Goal: Information Seeking & Learning: Learn about a topic

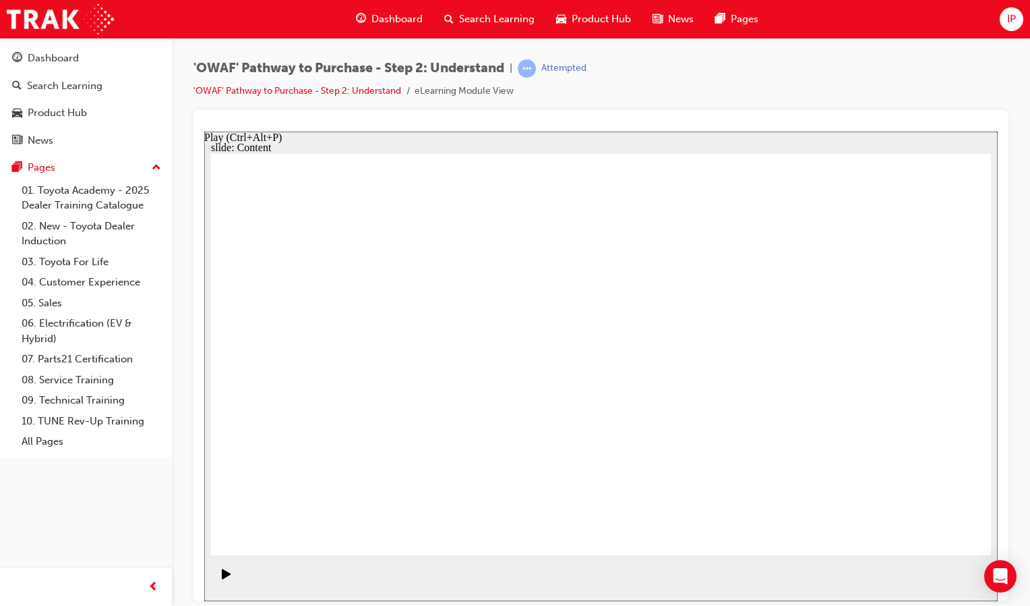
click at [216, 579] on div "Play (Ctrl+Alt+P)" at bounding box center [226, 579] width 23 height 23
drag, startPoint x: 918, startPoint y: 531, endPoint x: 785, endPoint y: 467, distance: 147.8
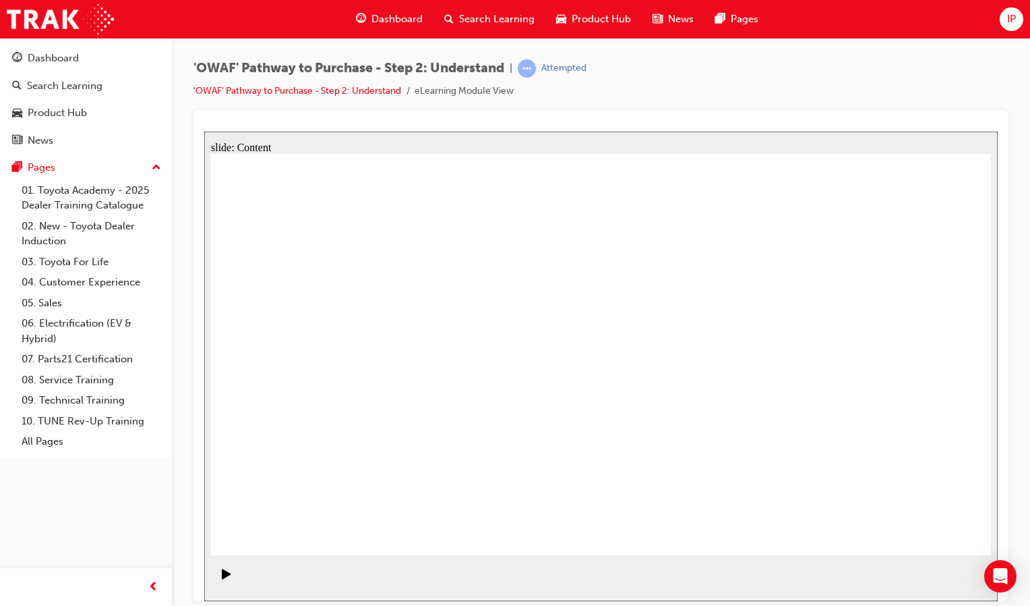
drag, startPoint x: 907, startPoint y: 528, endPoint x: 903, endPoint y: 560, distance: 32.6
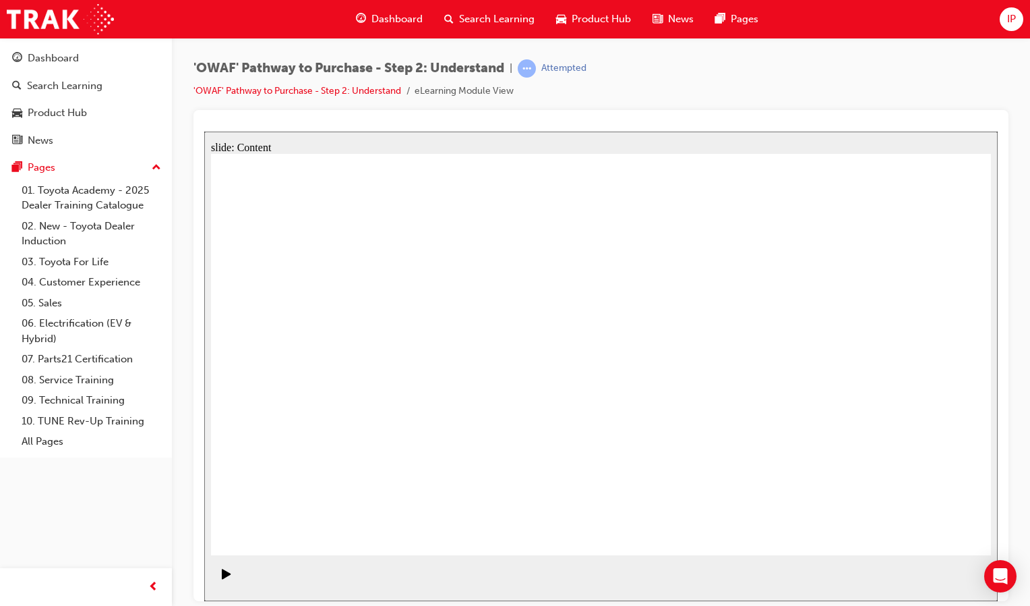
click at [978, 595] on section "Playback Speed 2 1.75 1.5 1.25 Normal" at bounding box center [601, 578] width 794 height 44
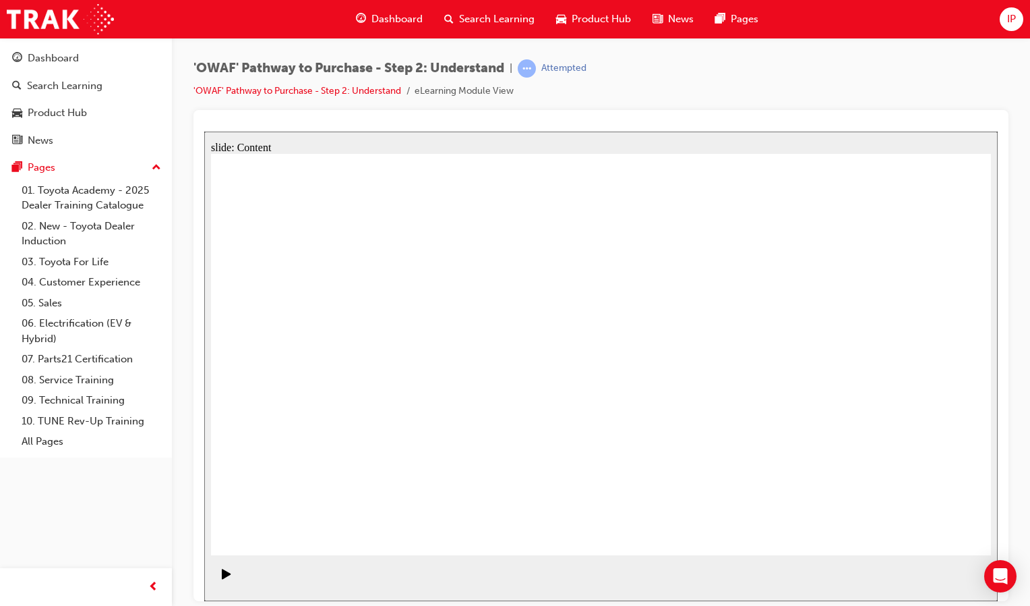
click at [228, 577] on rect "Pause (Ctrl+Alt+P)" at bounding box center [229, 572] width 2 height 9
